Goal: Complete application form: Complete application form

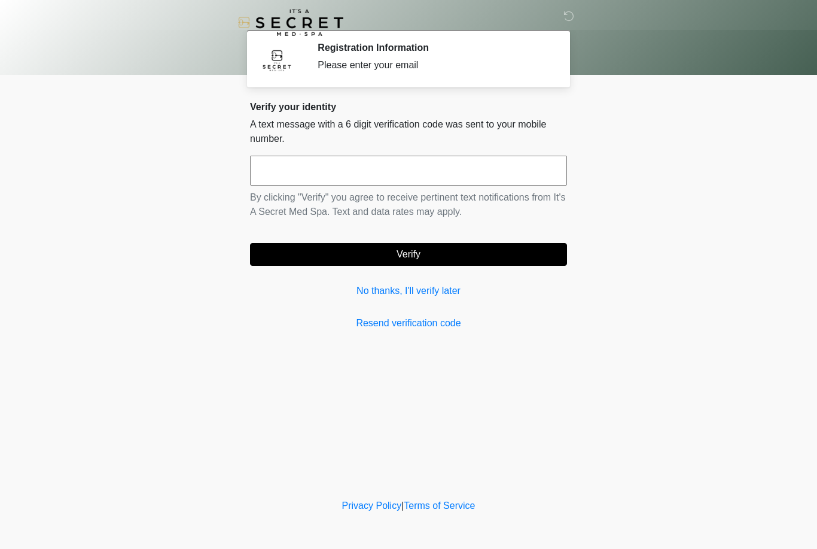
click at [303, 169] on input "text" at bounding box center [408, 171] width 317 height 30
type input "******"
click at [424, 254] on button "Verify" at bounding box center [408, 254] width 317 height 23
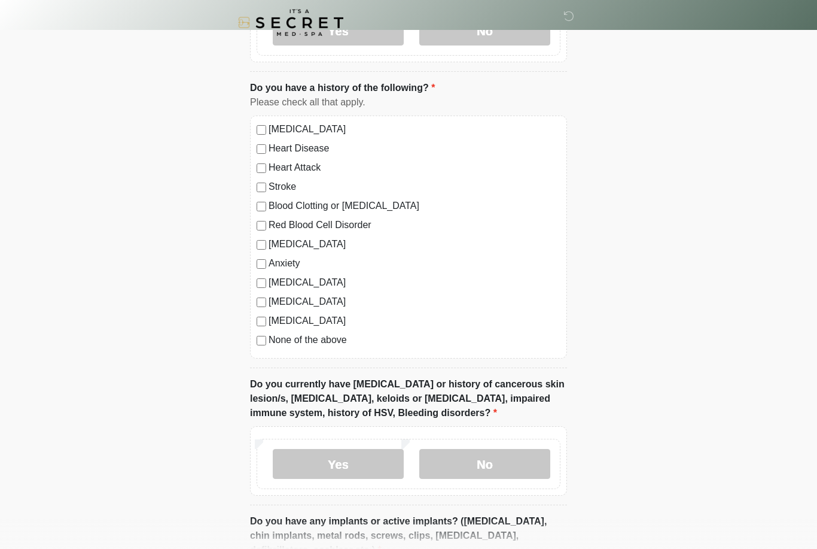
scroll to position [874, 0]
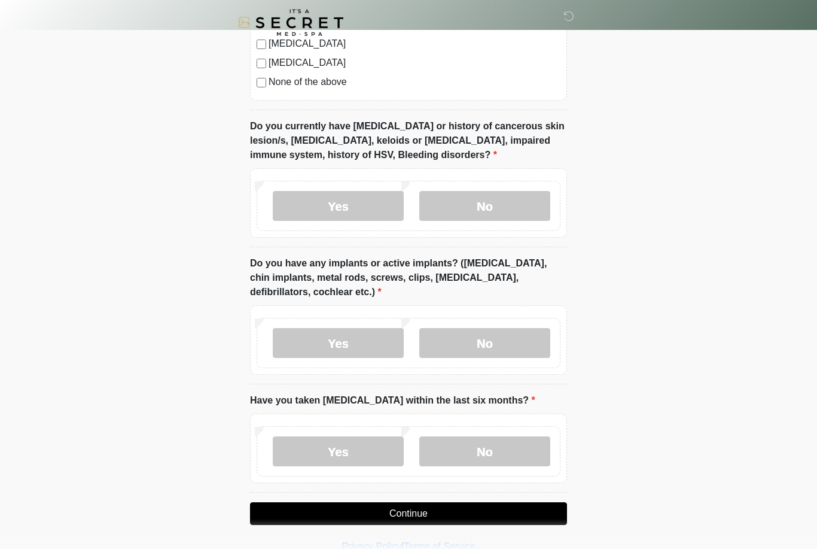
click at [441, 516] on button "Continue" at bounding box center [408, 513] width 317 height 23
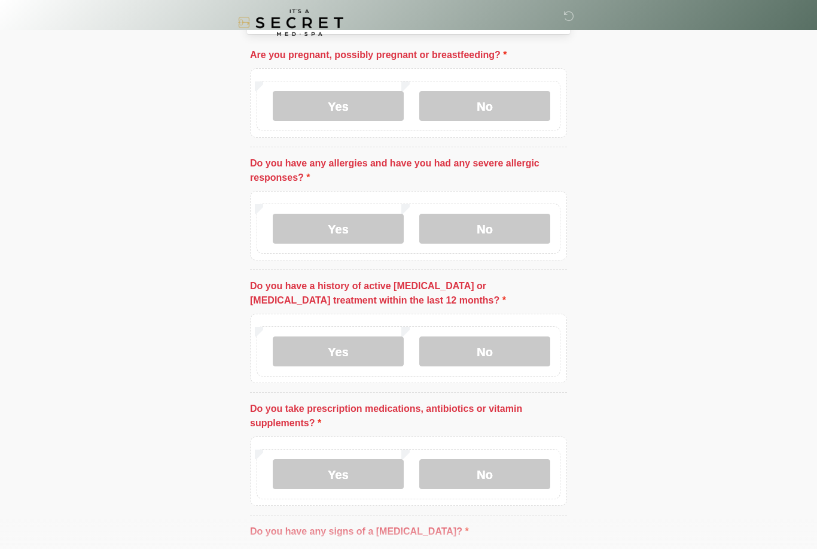
scroll to position [0, 0]
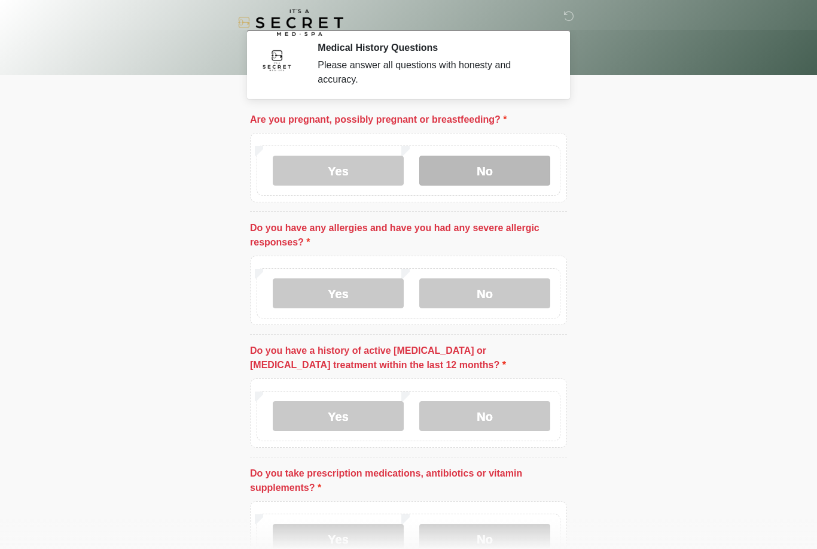
click at [501, 162] on label "No" at bounding box center [484, 171] width 131 height 30
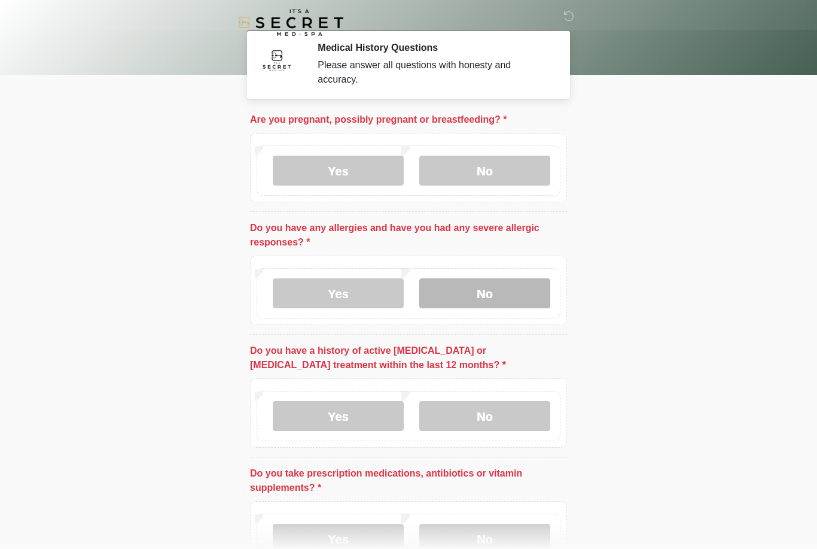
click at [516, 287] on label "No" at bounding box center [484, 293] width 131 height 30
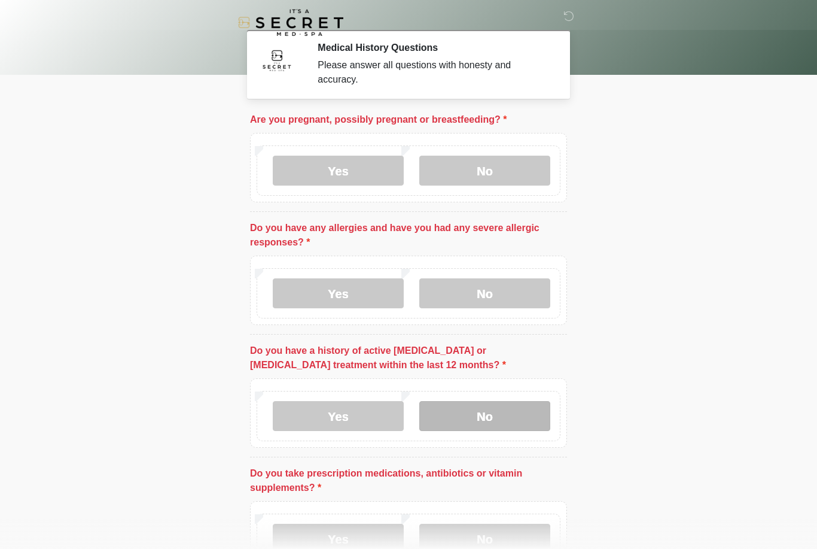
click at [491, 410] on label "No" at bounding box center [484, 416] width 131 height 30
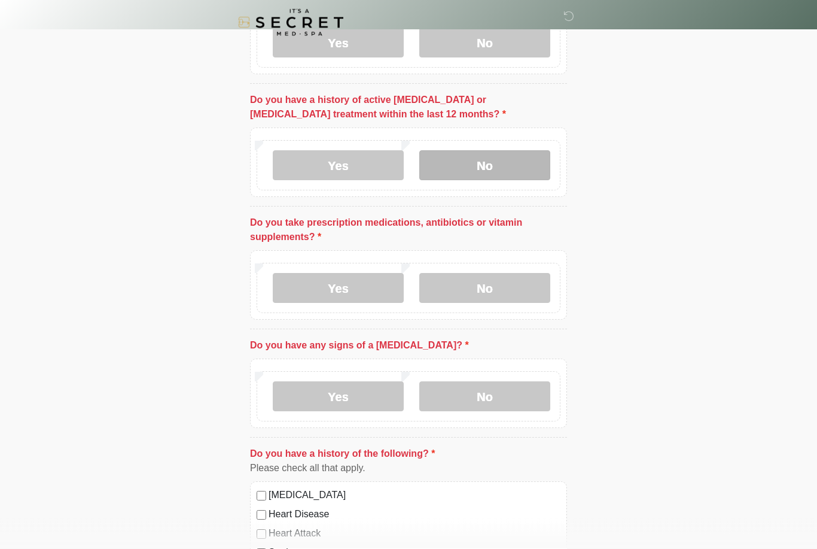
scroll to position [251, 0]
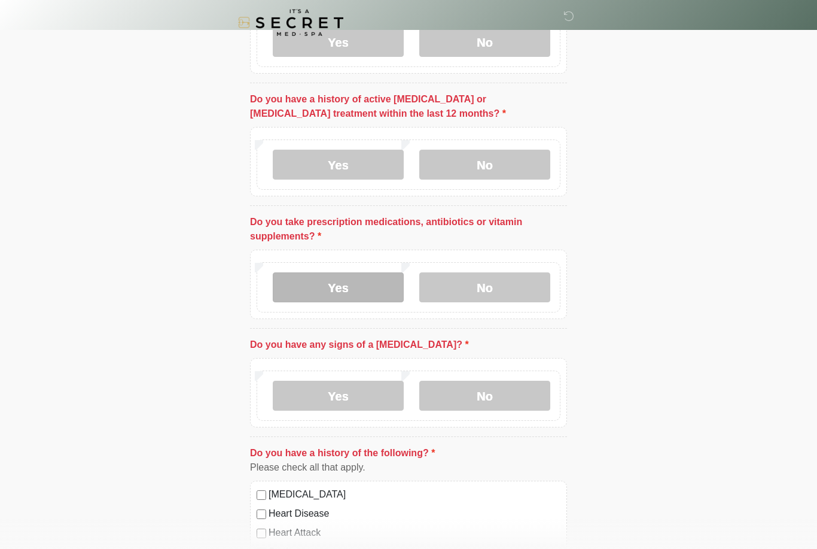
click at [349, 285] on label "Yes" at bounding box center [338, 287] width 131 height 30
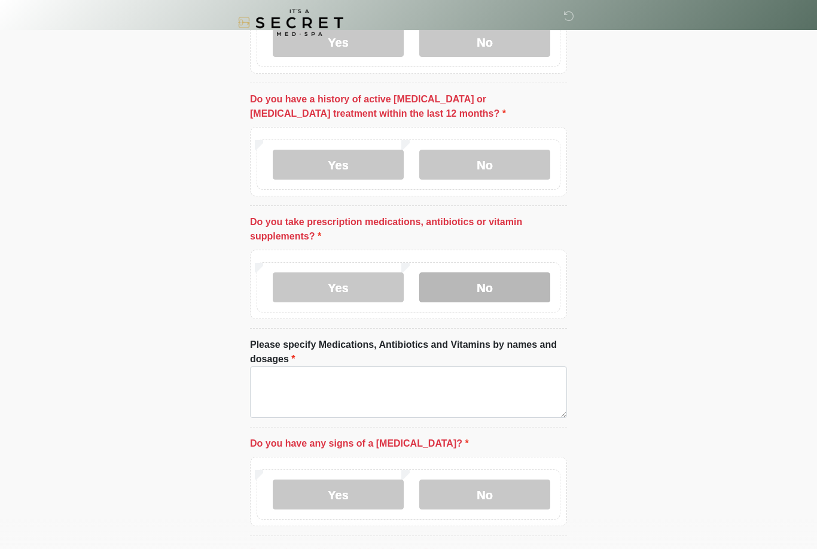
click at [504, 282] on label "No" at bounding box center [484, 287] width 131 height 30
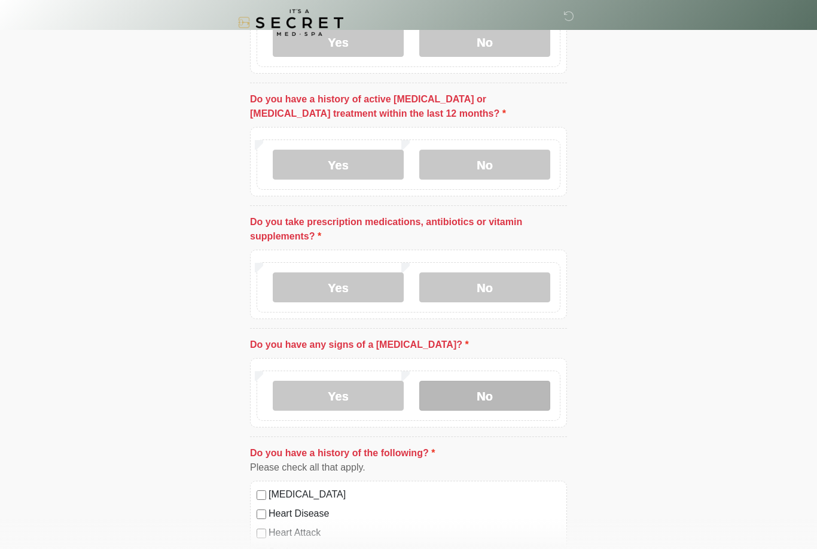
click at [494, 390] on label "No" at bounding box center [484, 395] width 131 height 30
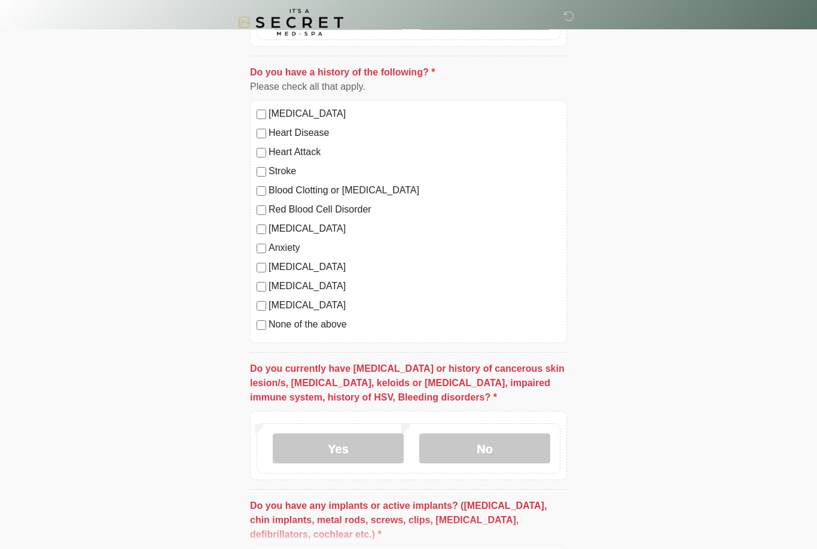
scroll to position [632, 0]
click at [502, 437] on label "No" at bounding box center [484, 448] width 131 height 30
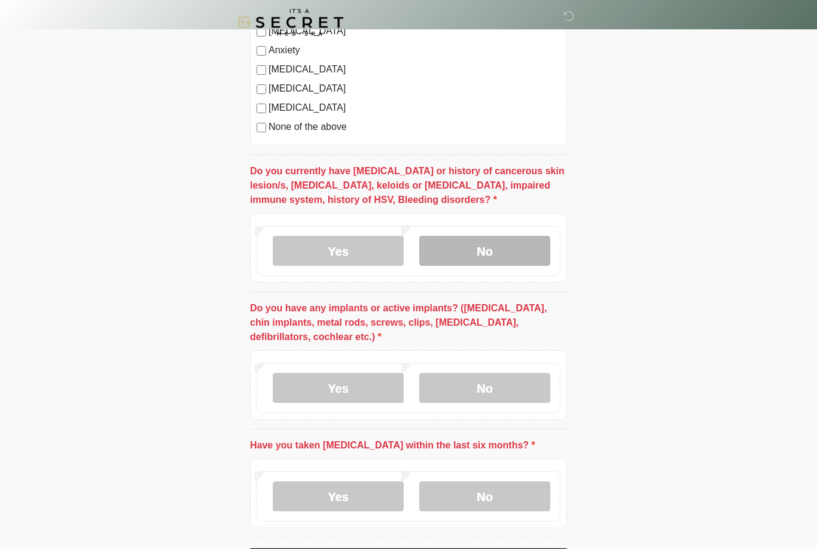
scroll to position [874, 0]
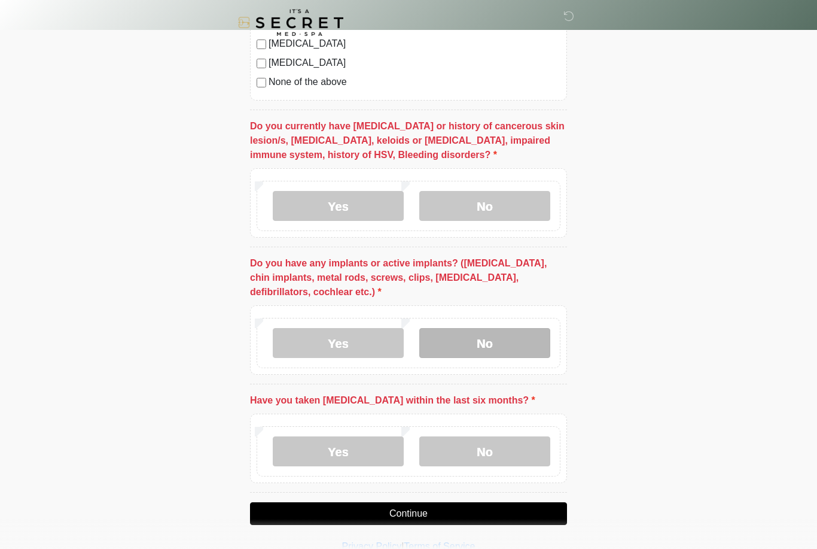
click at [492, 343] on label "No" at bounding box center [484, 343] width 131 height 30
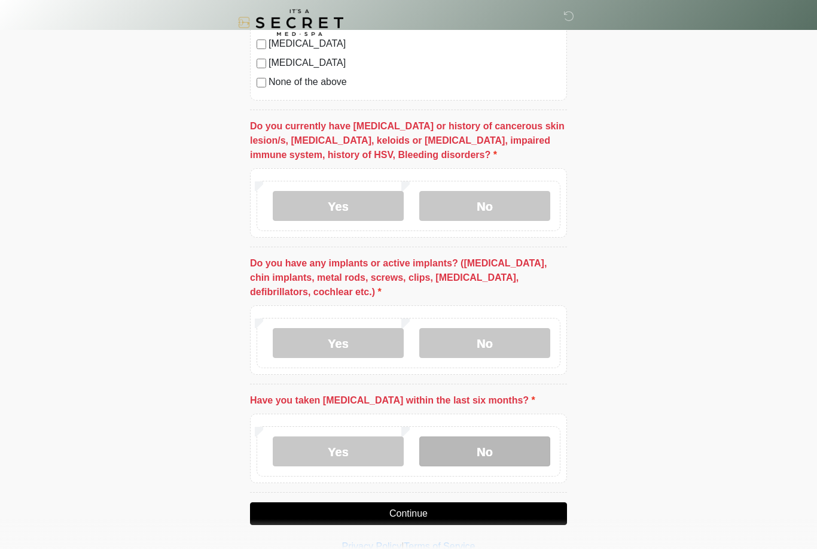
click at [487, 442] on label "No" at bounding box center [484, 451] width 131 height 30
click at [417, 509] on button "Continue" at bounding box center [408, 513] width 317 height 23
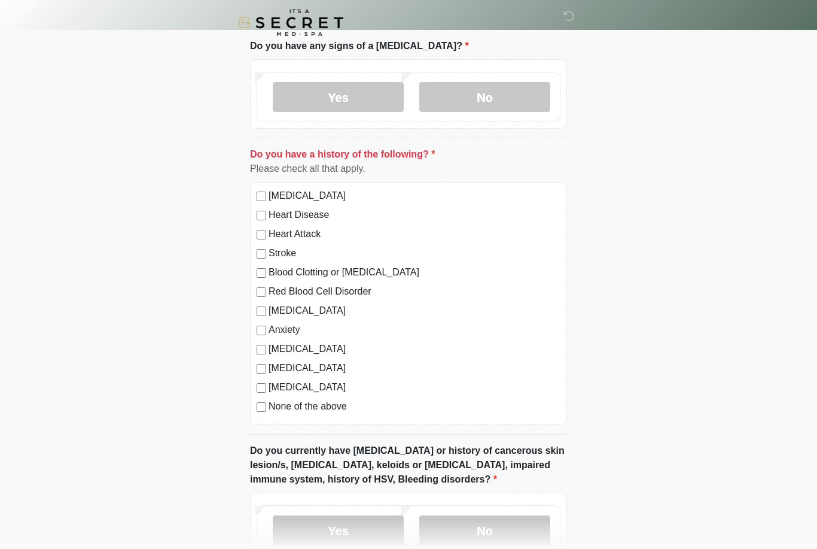
scroll to position [552, 0]
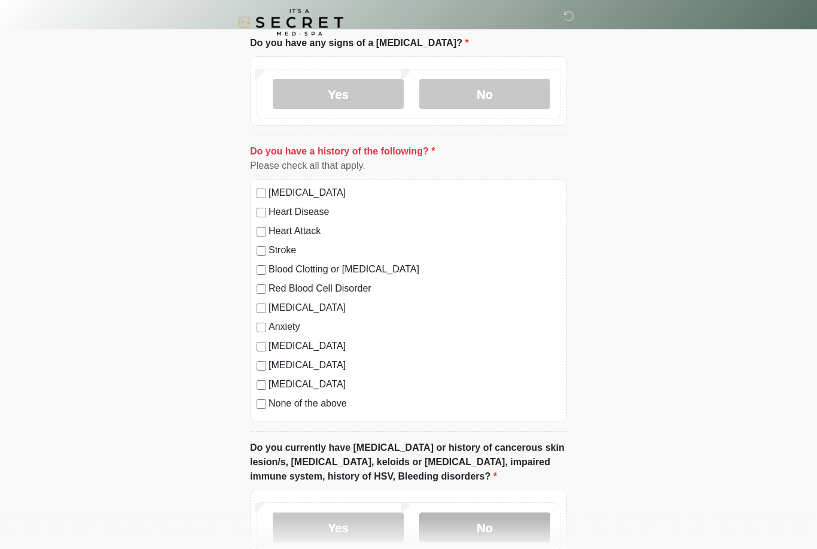
click at [508, 523] on label "No" at bounding box center [484, 528] width 131 height 30
click at [491, 516] on label "No" at bounding box center [484, 528] width 131 height 30
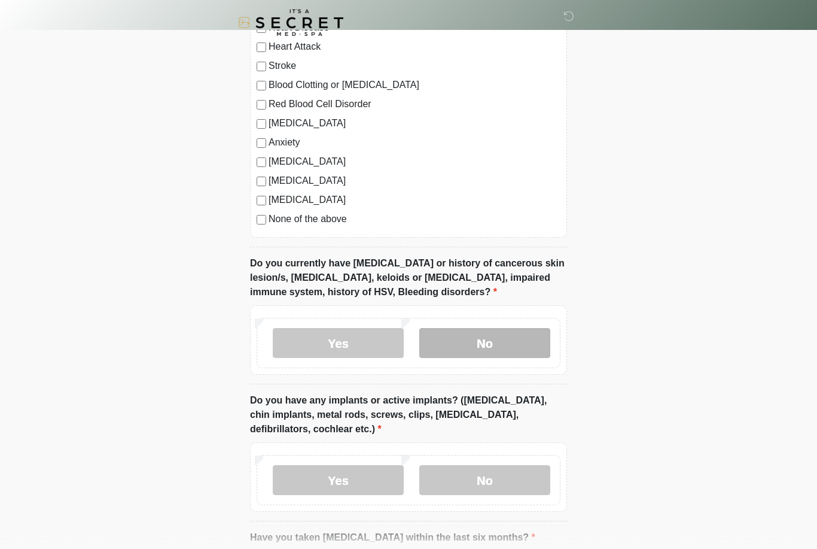
scroll to position [874, 0]
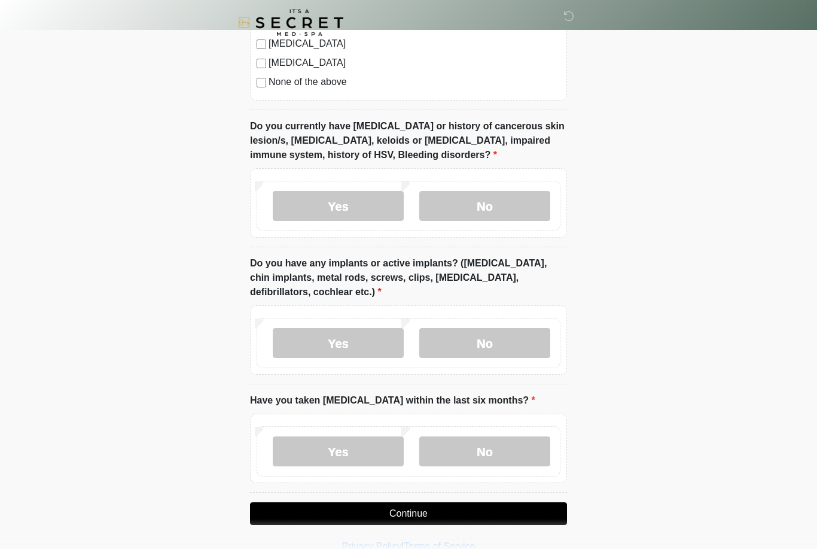
click at [425, 511] on button "Continue" at bounding box center [408, 513] width 317 height 23
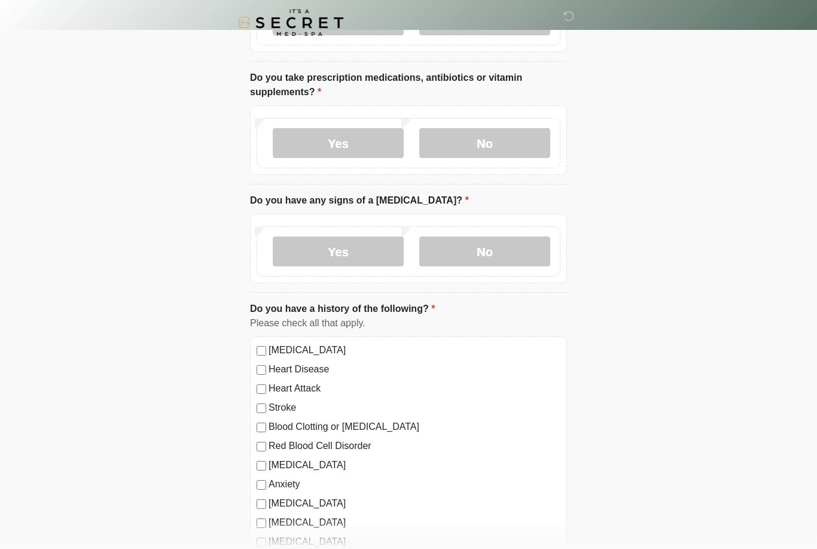
scroll to position [0, 0]
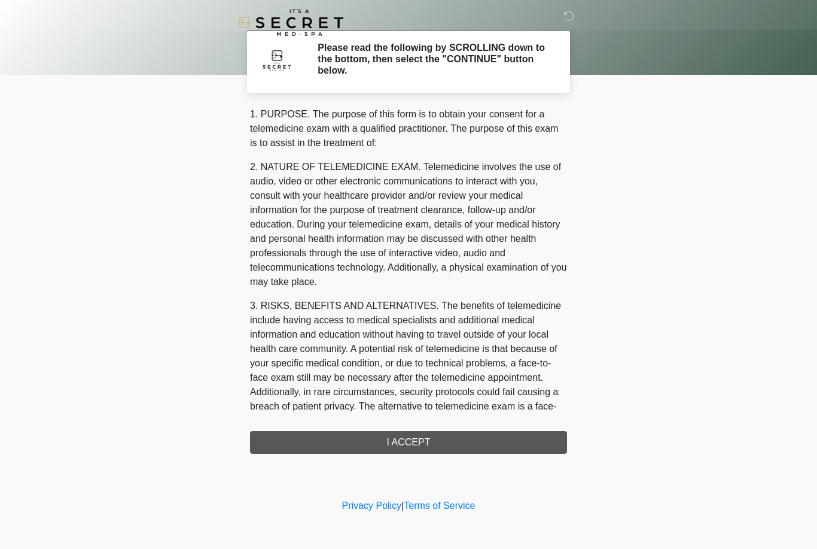
click at [416, 442] on div "1. PURPOSE. The purpose of this form is to obtain your consent for a telemedici…" at bounding box center [408, 280] width 317 height 346
click at [425, 440] on div "1. PURPOSE. The purpose of this form is to obtain your consent for a telemedici…" at bounding box center [408, 280] width 317 height 346
click at [428, 437] on div "1. PURPOSE. The purpose of this form is to obtain your consent for a telemedici…" at bounding box center [408, 280] width 317 height 346
click at [279, 434] on div "1. PURPOSE. The purpose of this form is to obtain your consent for a telemedici…" at bounding box center [408, 280] width 317 height 346
click at [416, 438] on div "1. PURPOSE. The purpose of this form is to obtain your consent for a telemedici…" at bounding box center [408, 280] width 317 height 346
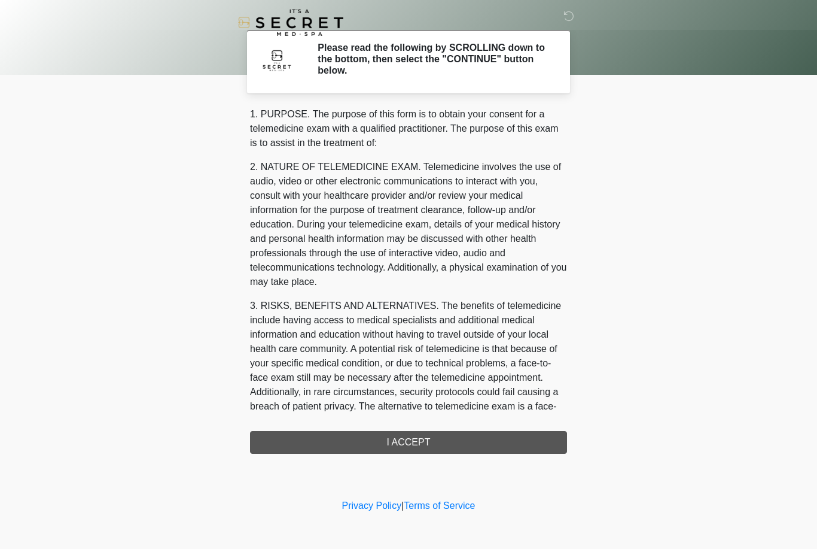
click at [413, 437] on div "1. PURPOSE. The purpose of this form is to obtain your consent for a telemedici…" at bounding box center [408, 280] width 317 height 346
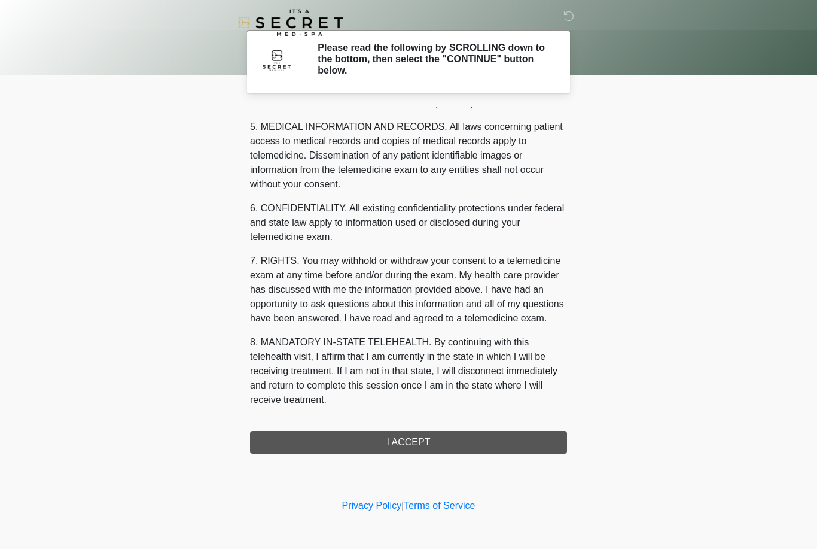
click at [415, 442] on div "1. PURPOSE. The purpose of this form is to obtain your consent for a telemedici…" at bounding box center [408, 280] width 317 height 346
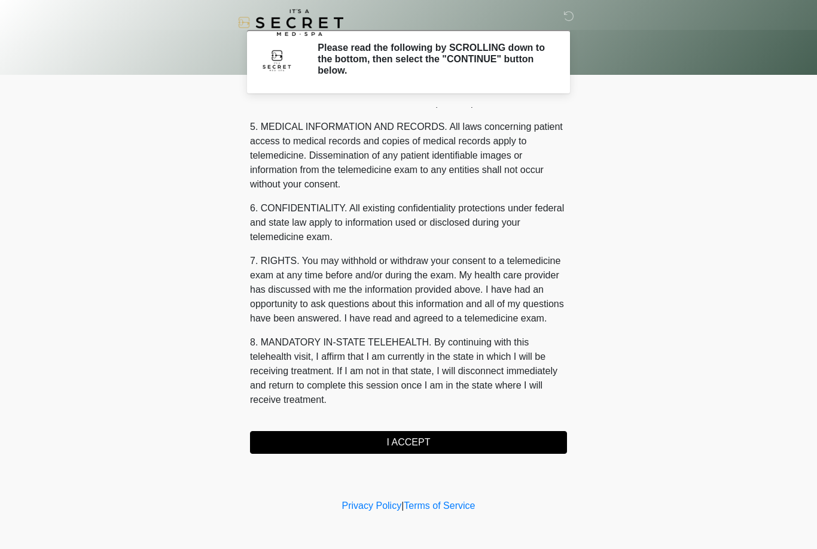
click at [407, 439] on button "I ACCEPT" at bounding box center [408, 442] width 317 height 23
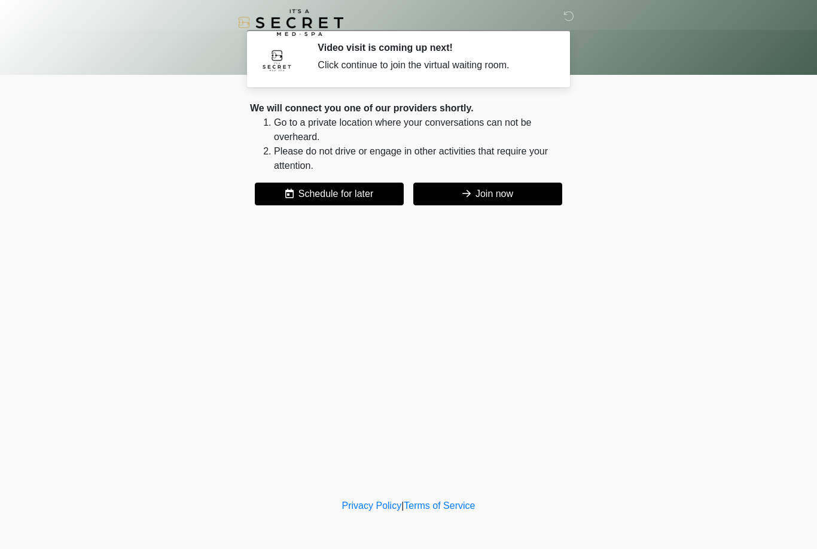
click at [495, 198] on button "Join now" at bounding box center [487, 193] width 149 height 23
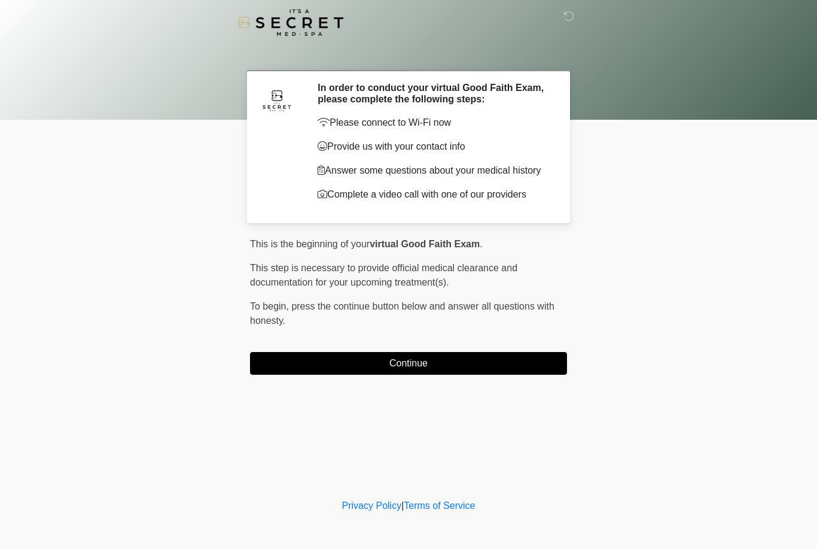
click at [264, 371] on button "Continue" at bounding box center [408, 363] width 317 height 23
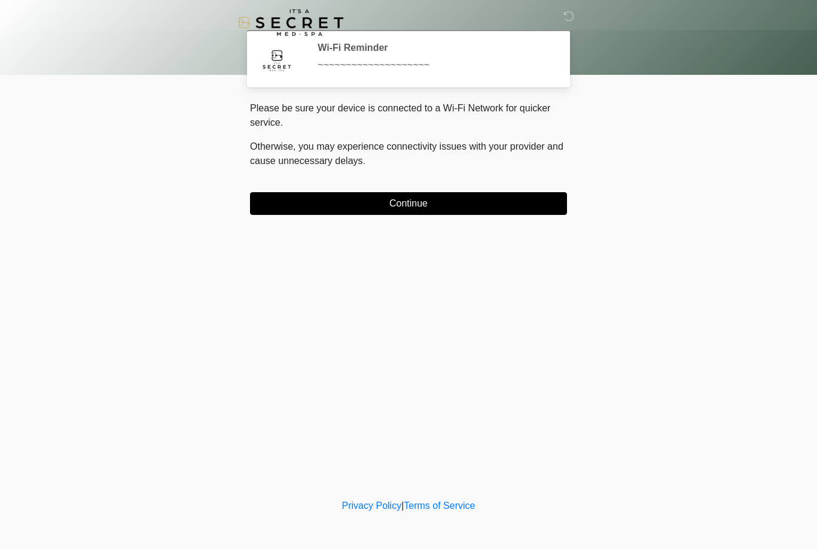
click at [267, 204] on button "Continue" at bounding box center [408, 203] width 317 height 23
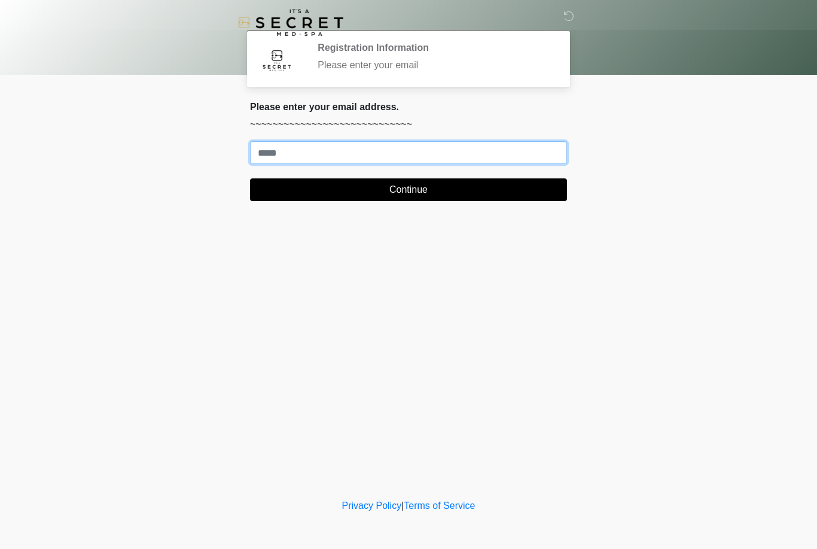
click at [269, 159] on input "Where should we email your treatment plan?" at bounding box center [408, 152] width 317 height 23
type input "**********"
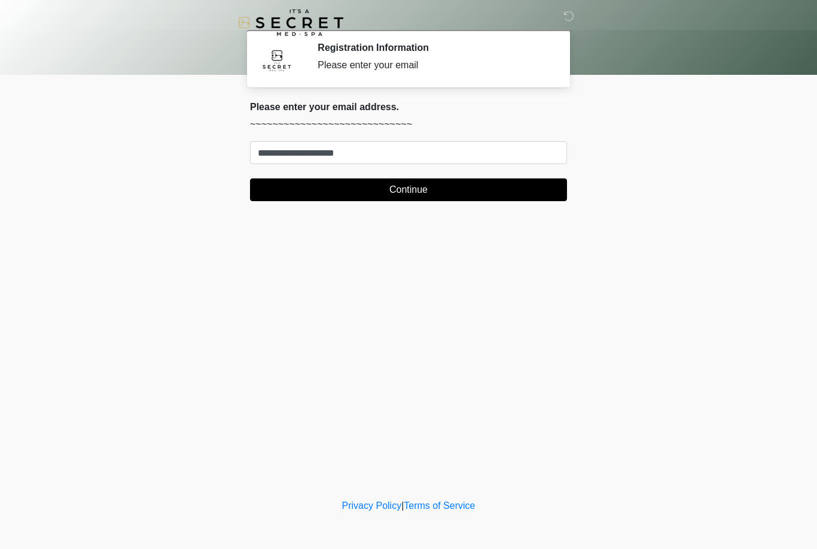
click at [416, 194] on button "Continue" at bounding box center [408, 189] width 317 height 23
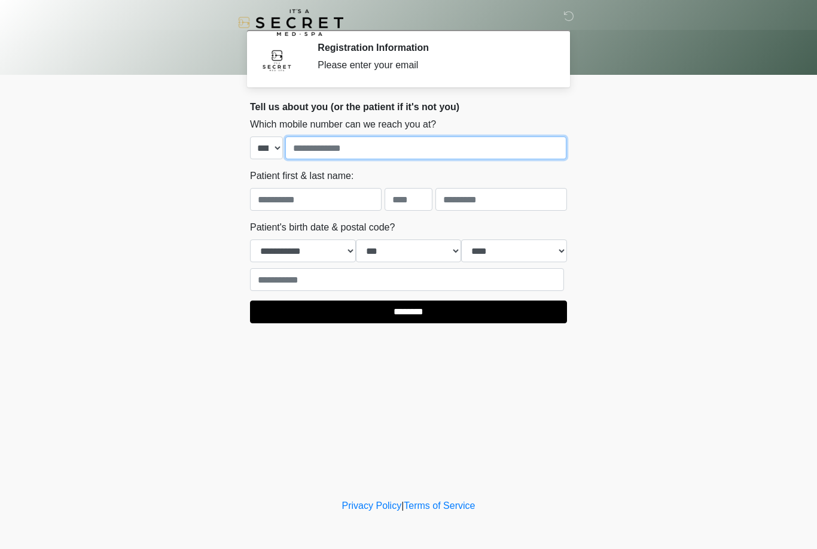
click at [308, 150] on input "tel" at bounding box center [425, 147] width 281 height 23
type input "**********"
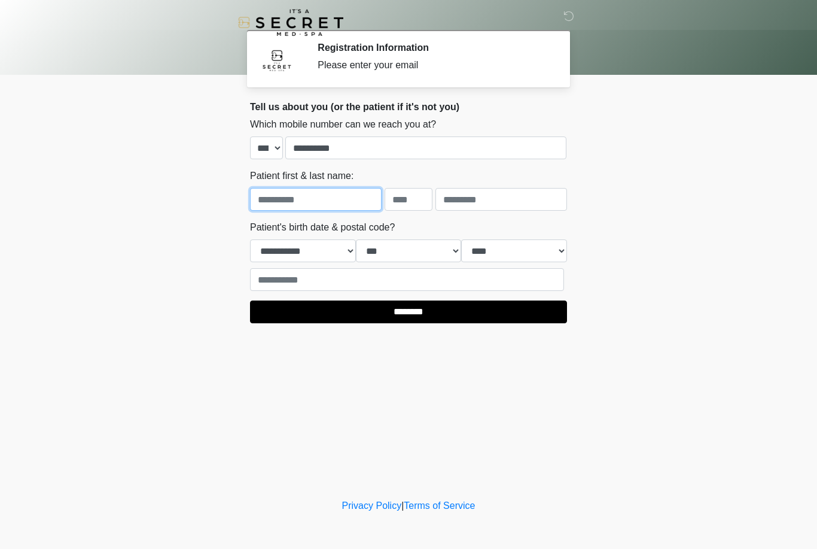
click at [276, 199] on input "text" at bounding box center [316, 199] width 132 height 23
type input "****"
click at [473, 200] on input "text" at bounding box center [502, 199] width 132 height 23
type input "*****"
select select "*"
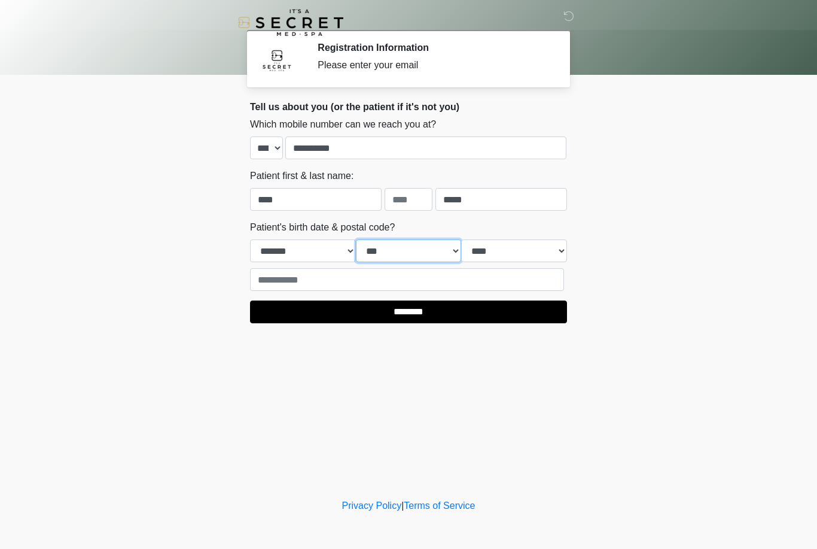
select select "*"
select select "****"
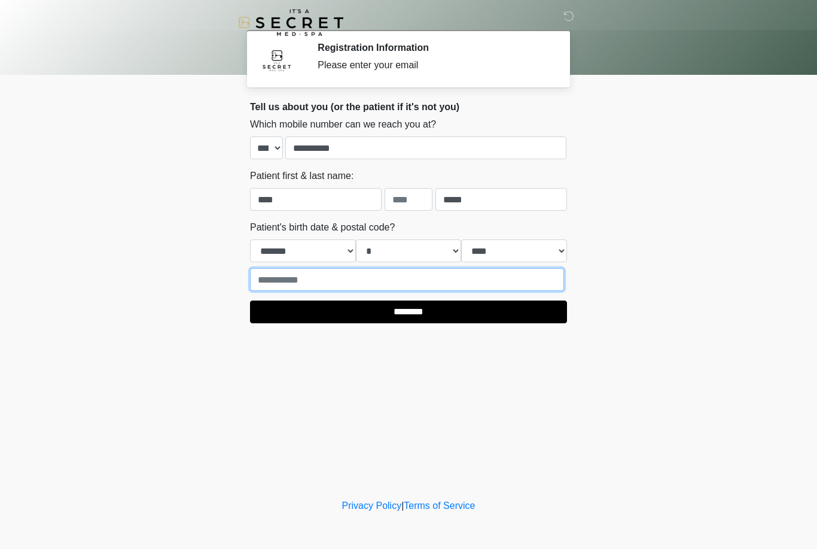
click at [337, 285] on input "text" at bounding box center [407, 279] width 314 height 23
type input "*****"
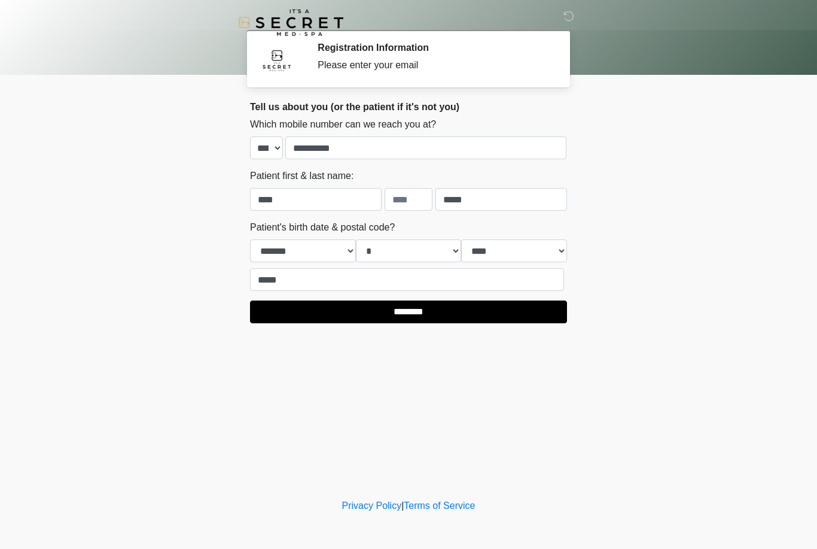
click at [403, 308] on input "********" at bounding box center [408, 311] width 317 height 23
